Goal: Task Accomplishment & Management: Use online tool/utility

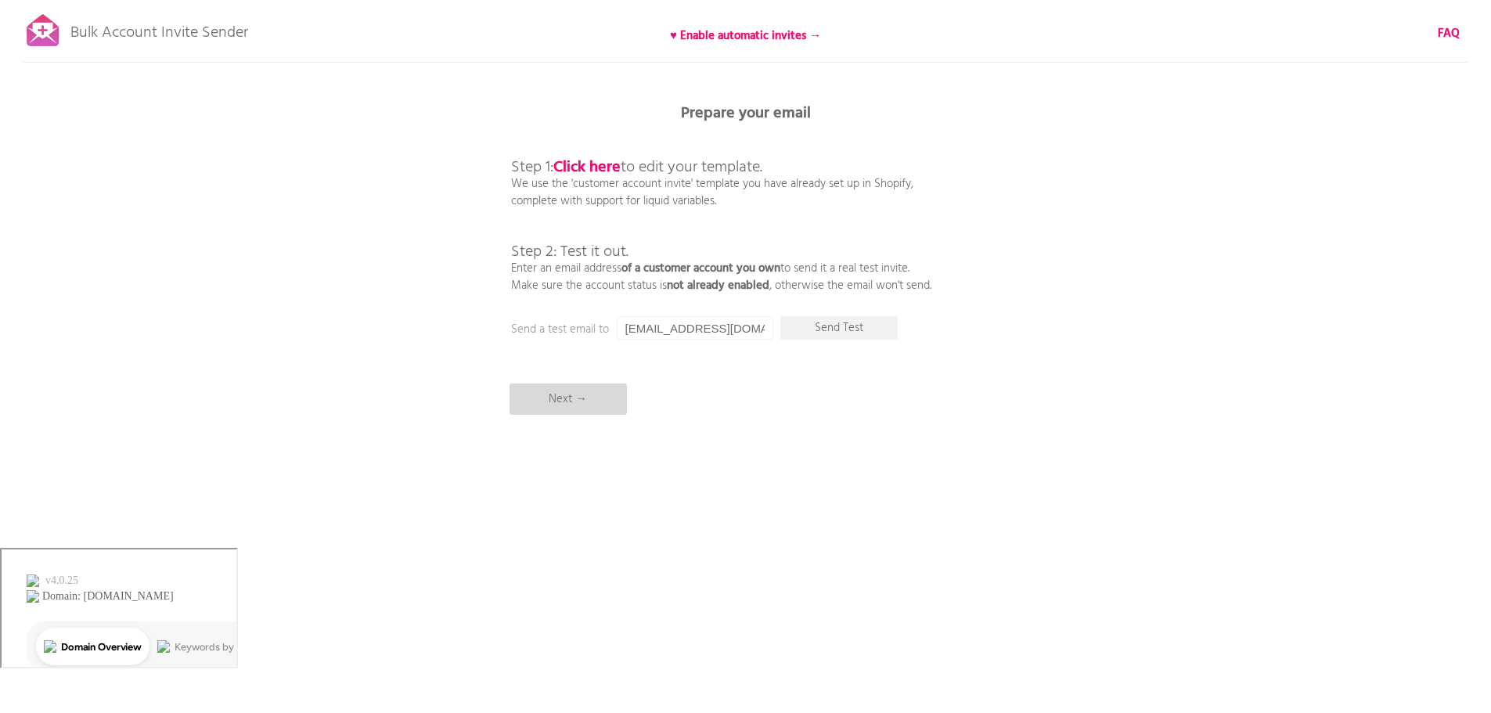
click at [596, 394] on p "Next →" at bounding box center [568, 399] width 117 height 31
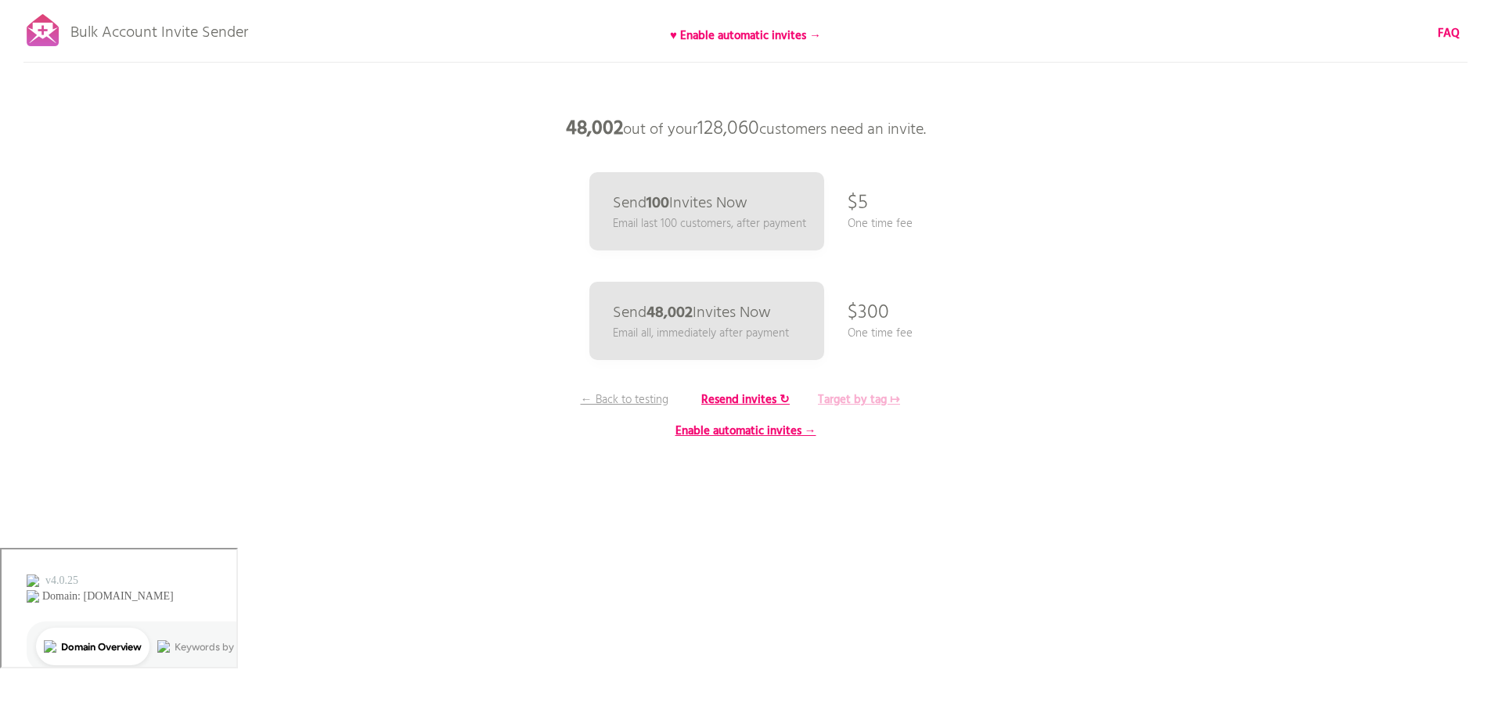
click at [876, 396] on b "Target by tag ↦" at bounding box center [859, 400] width 82 height 19
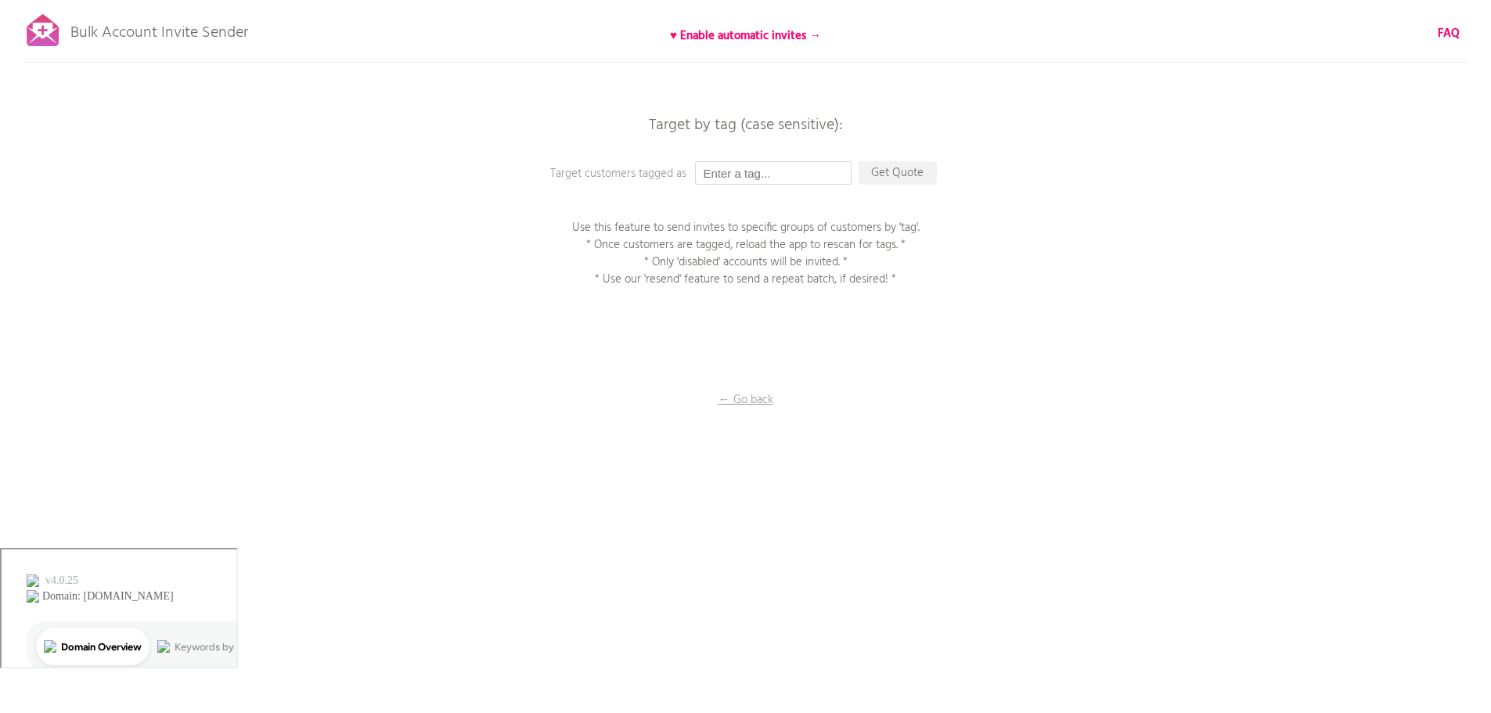
click at [729, 176] on input "text" at bounding box center [773, 172] width 157 height 23
type input "Batch_4"
click at [886, 167] on p "Get Quote" at bounding box center [898, 172] width 78 height 23
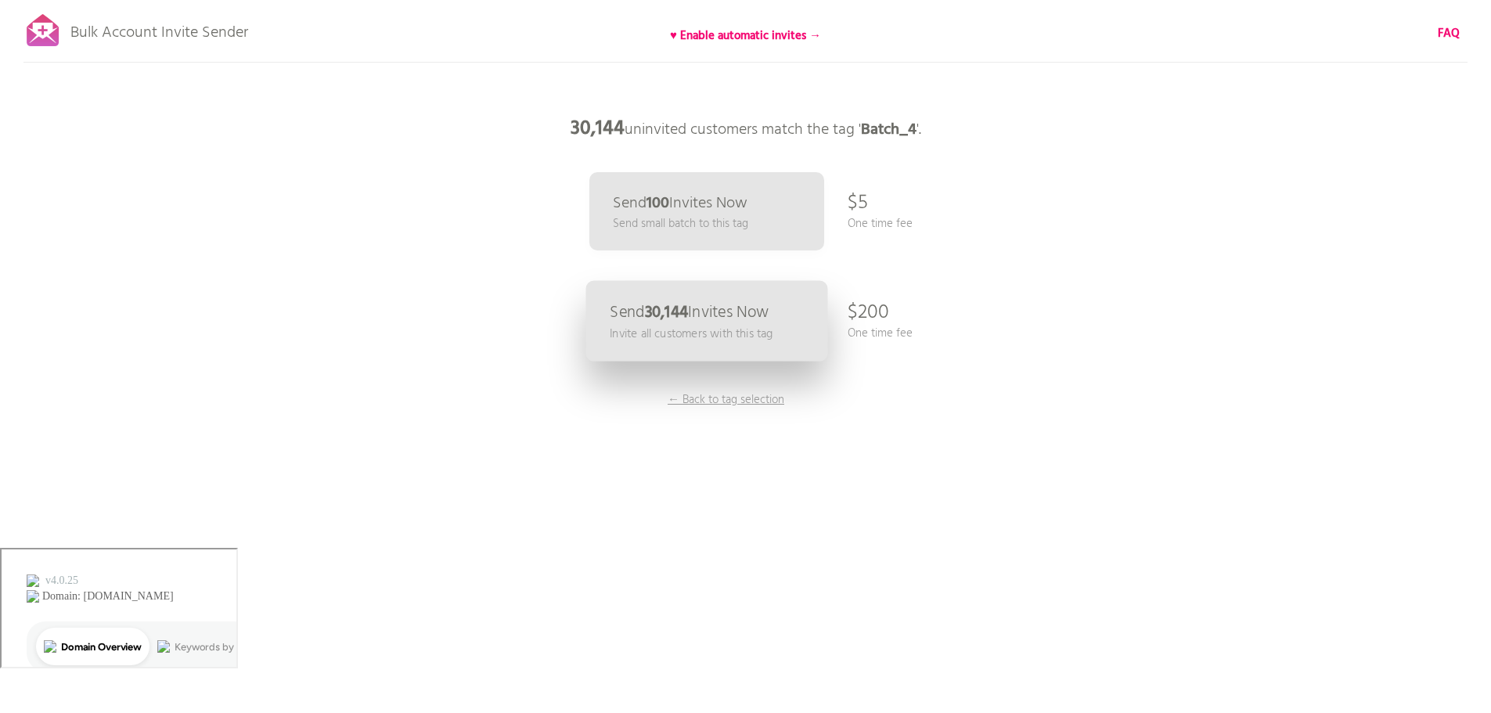
click at [684, 325] on p "Invite all customers with this tag" at bounding box center [691, 334] width 163 height 18
